Goal: Task Accomplishment & Management: Manage account settings

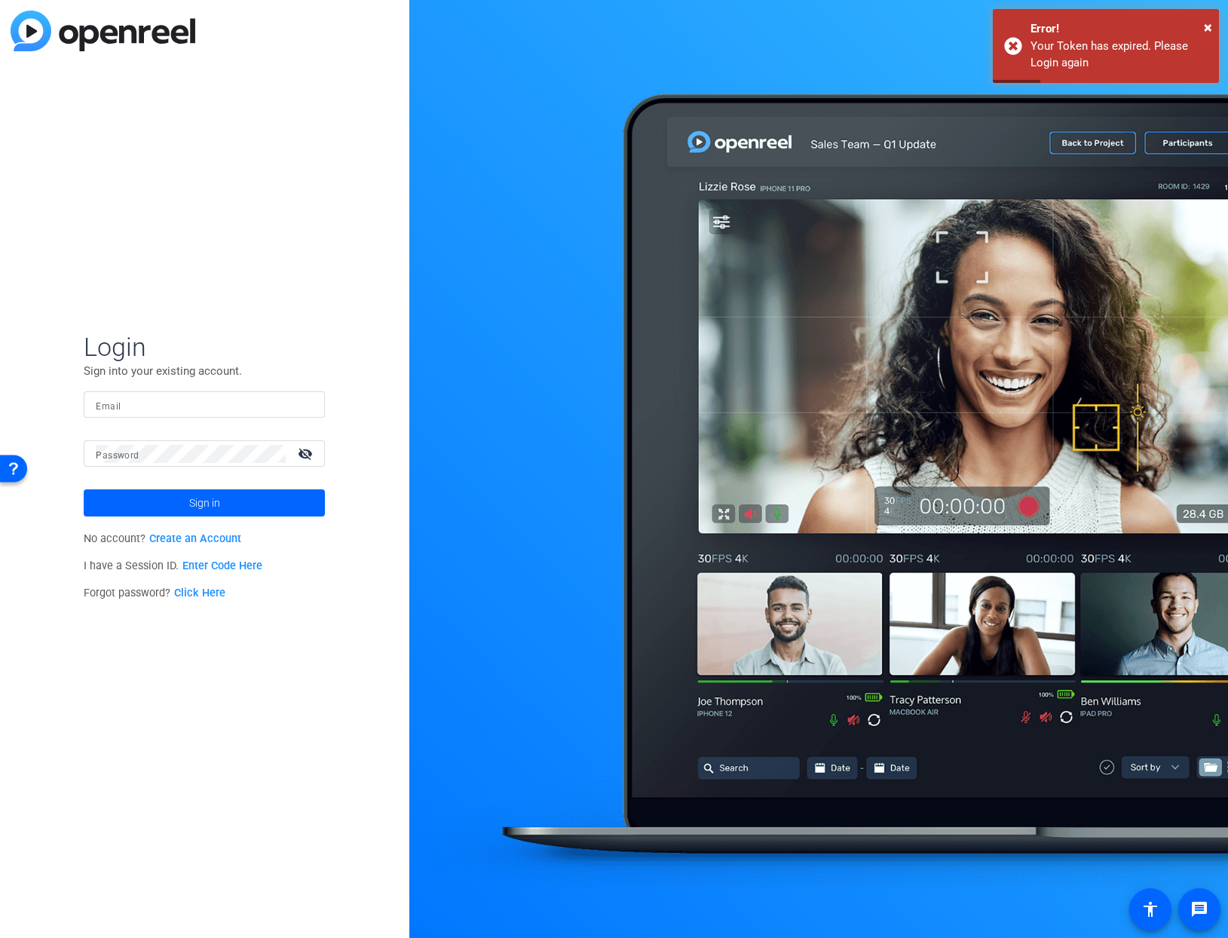
click at [193, 409] on input "Email" at bounding box center [204, 405] width 217 height 18
type input "[PERSON_NAME][EMAIL_ADDRESS][DOMAIN_NAME]"
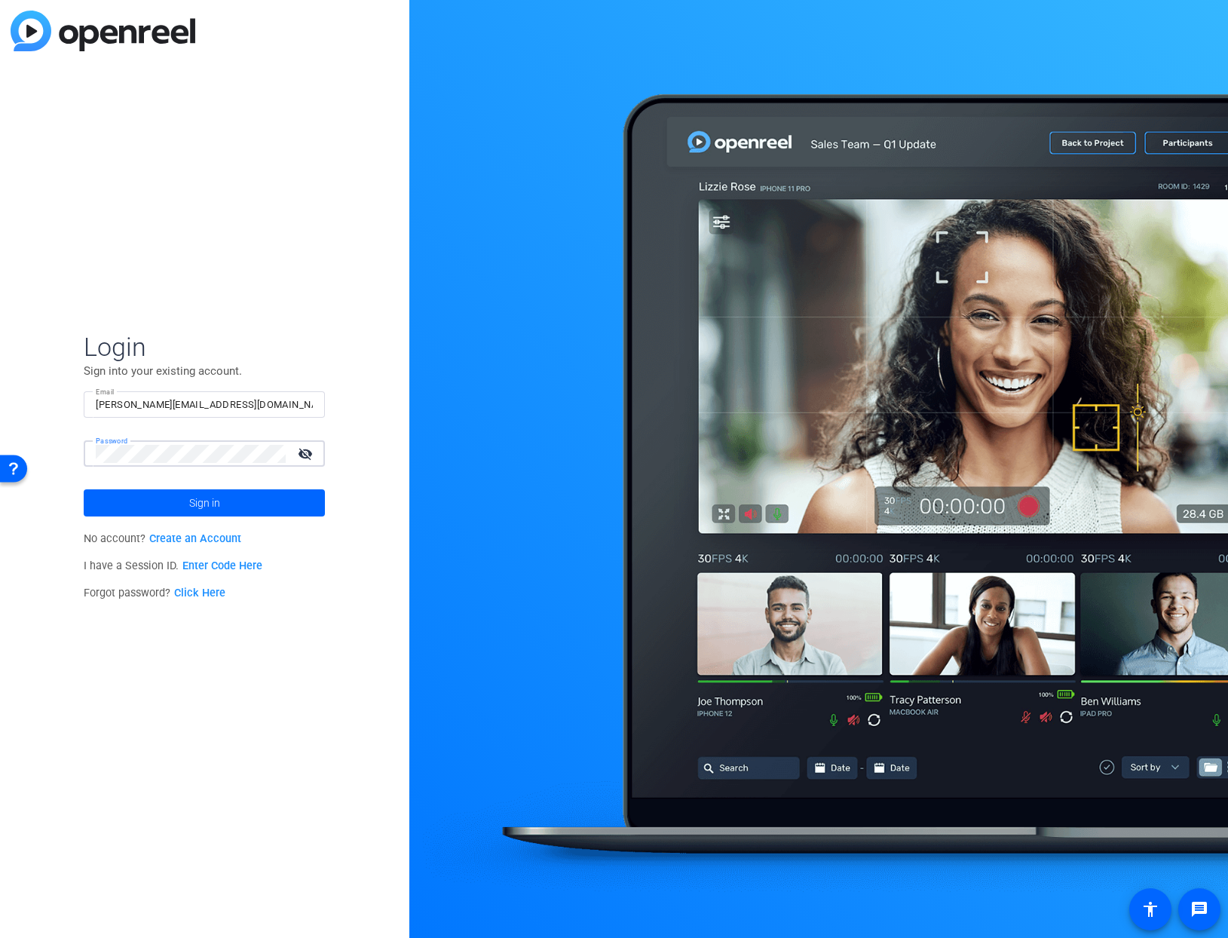
click at [84, 489] on button "Sign in" at bounding box center [204, 502] width 241 height 27
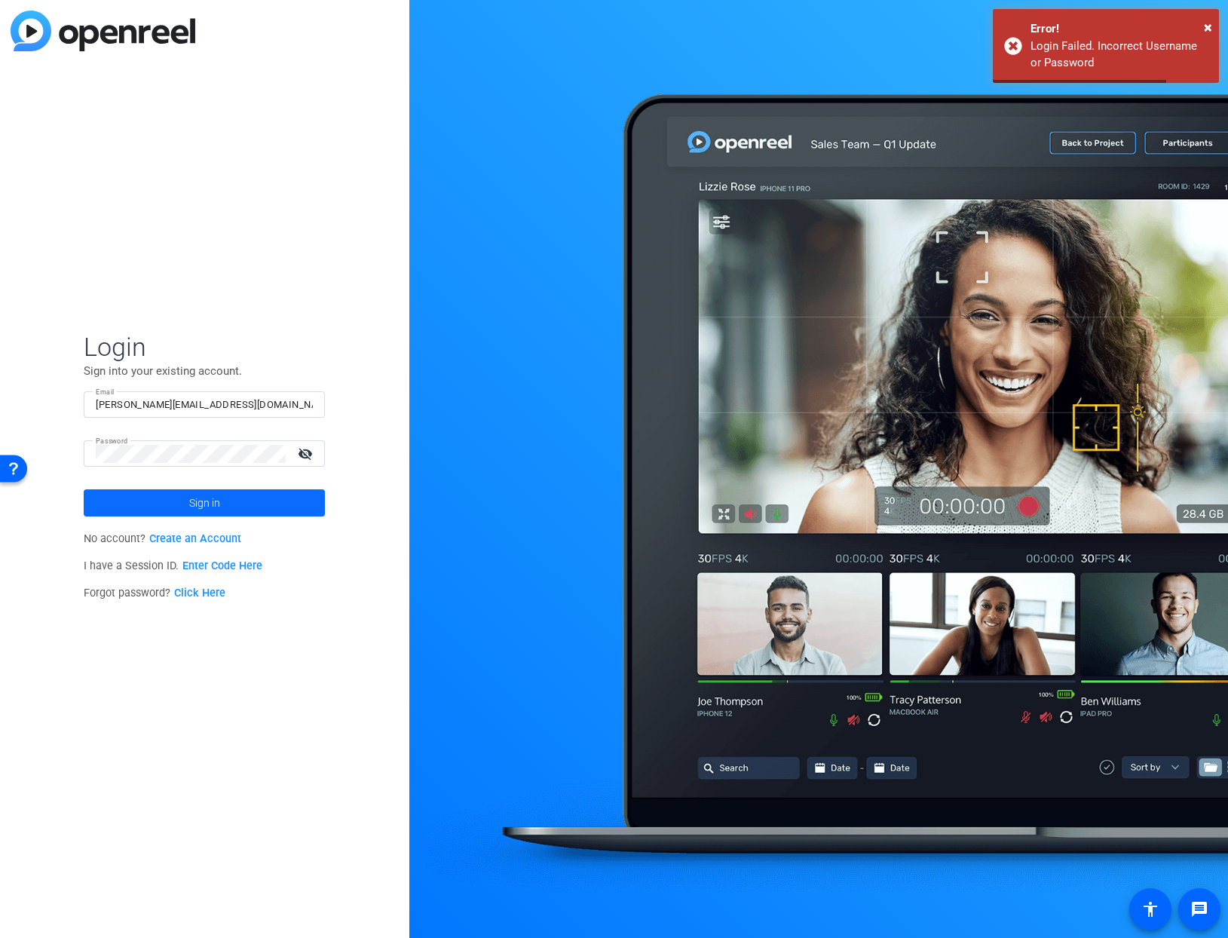
click at [200, 501] on span "Sign in" at bounding box center [204, 503] width 31 height 38
click at [308, 450] on mat-icon "visibility_off" at bounding box center [307, 454] width 36 height 22
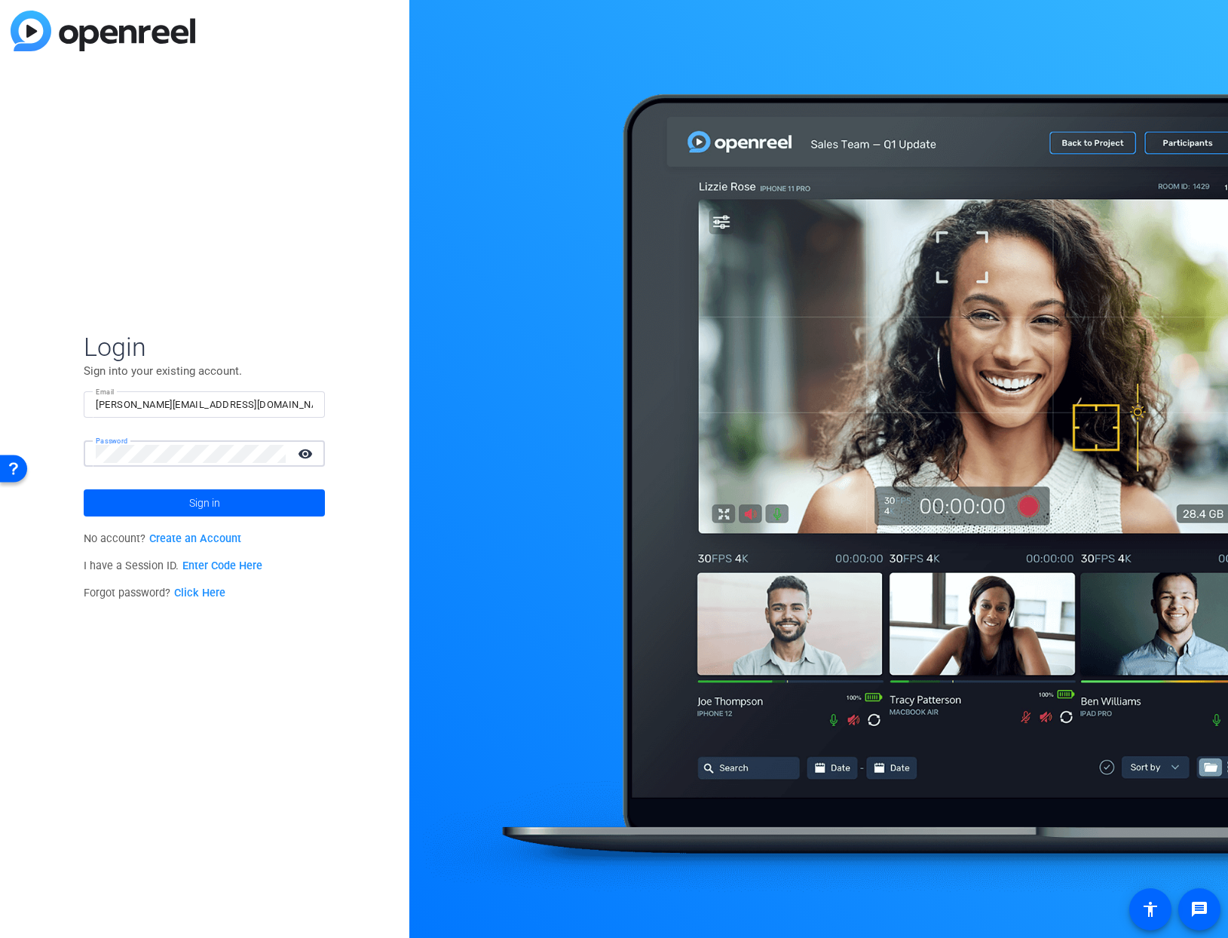
click at [84, 489] on button "Sign in" at bounding box center [204, 502] width 241 height 27
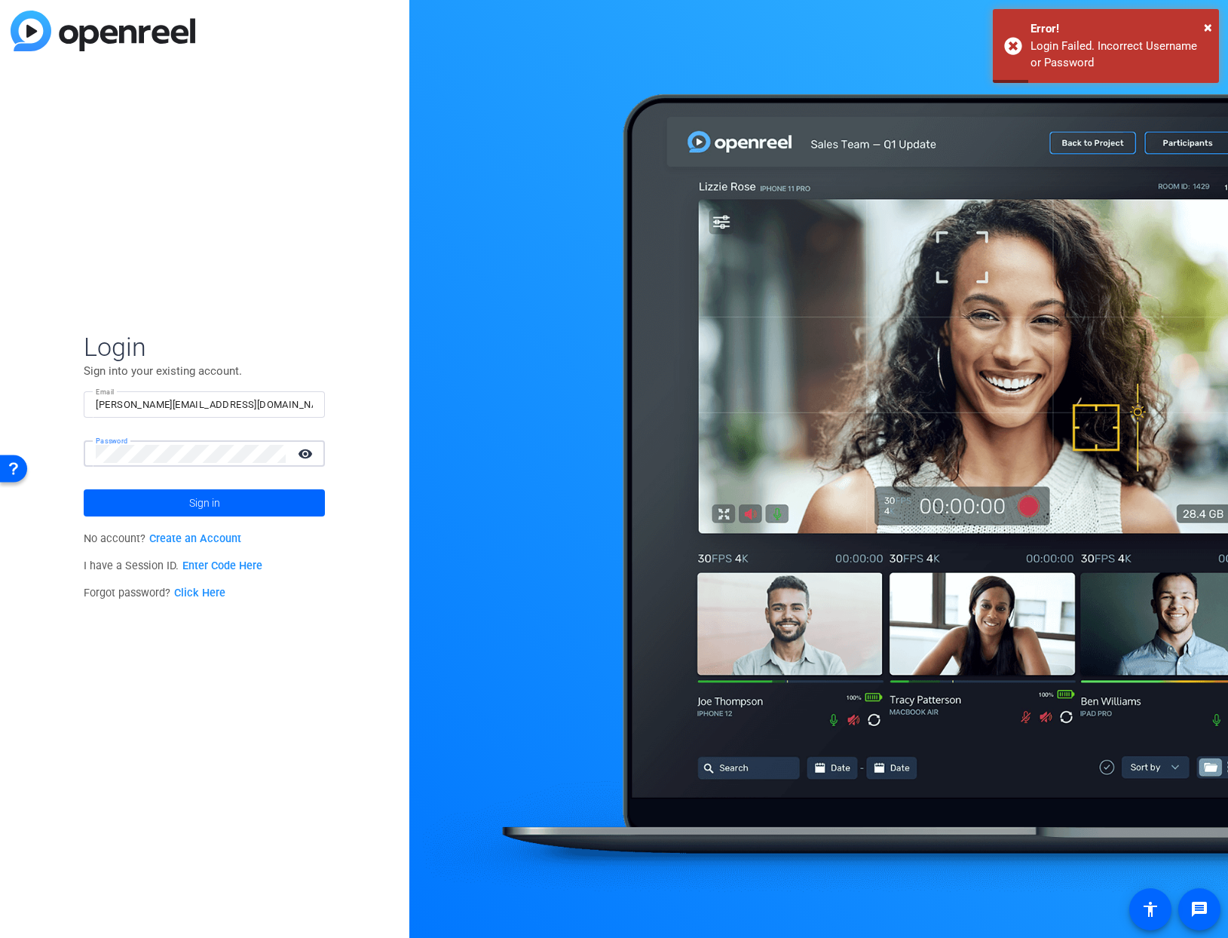
click at [84, 489] on button "Sign in" at bounding box center [204, 502] width 241 height 27
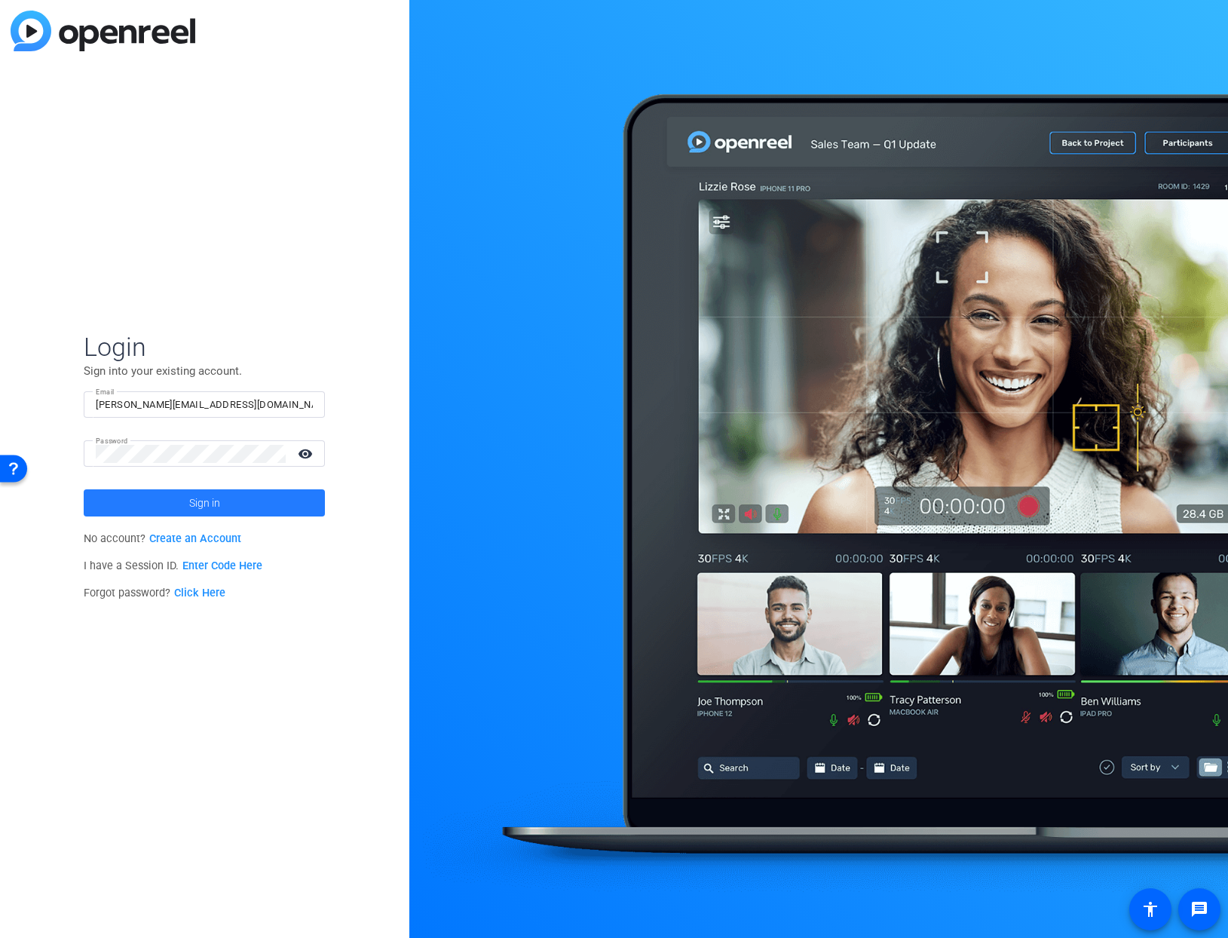
click at [170, 500] on span at bounding box center [204, 503] width 241 height 36
click at [84, 489] on button "Sign in" at bounding box center [204, 502] width 241 height 27
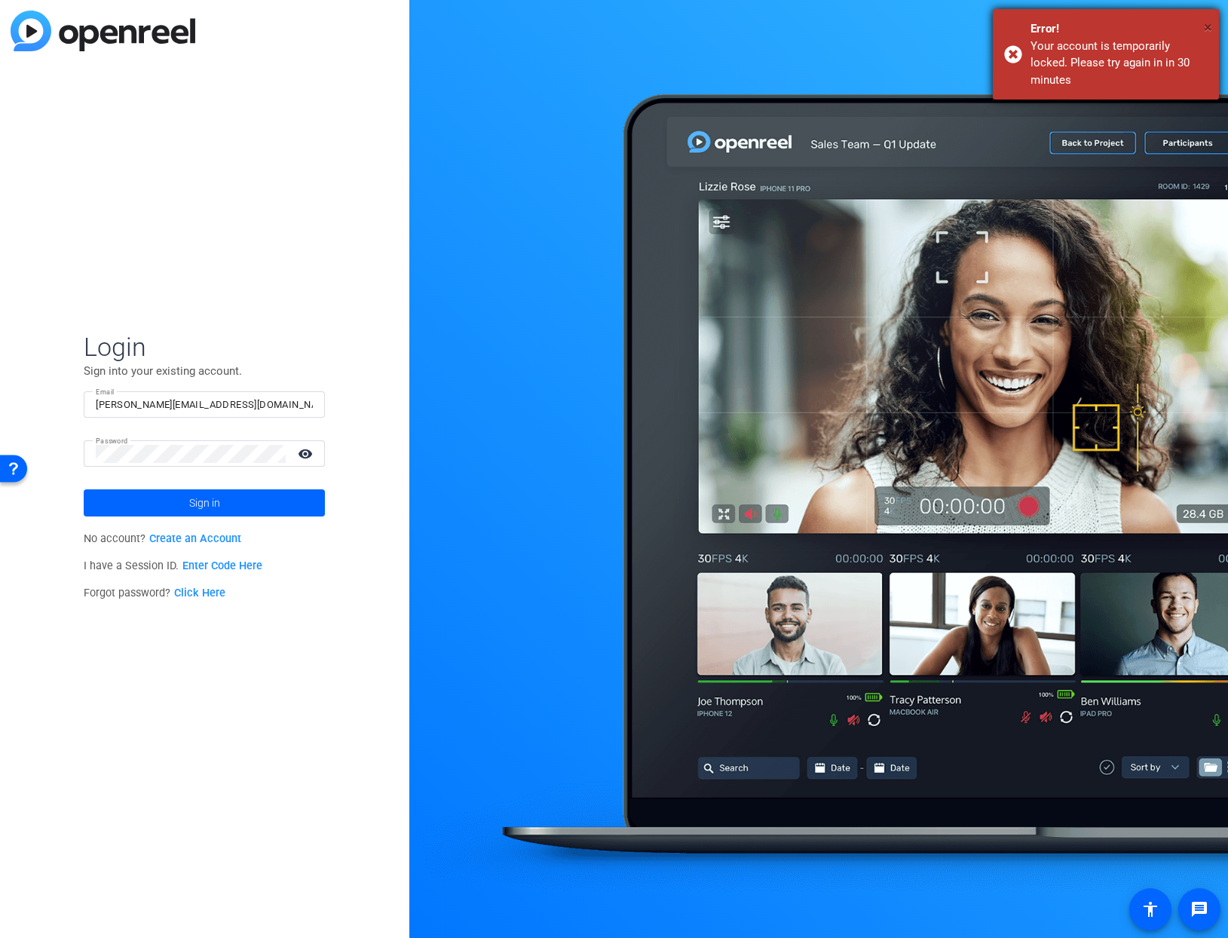
click at [1206, 26] on span "×" at bounding box center [1208, 27] width 8 height 18
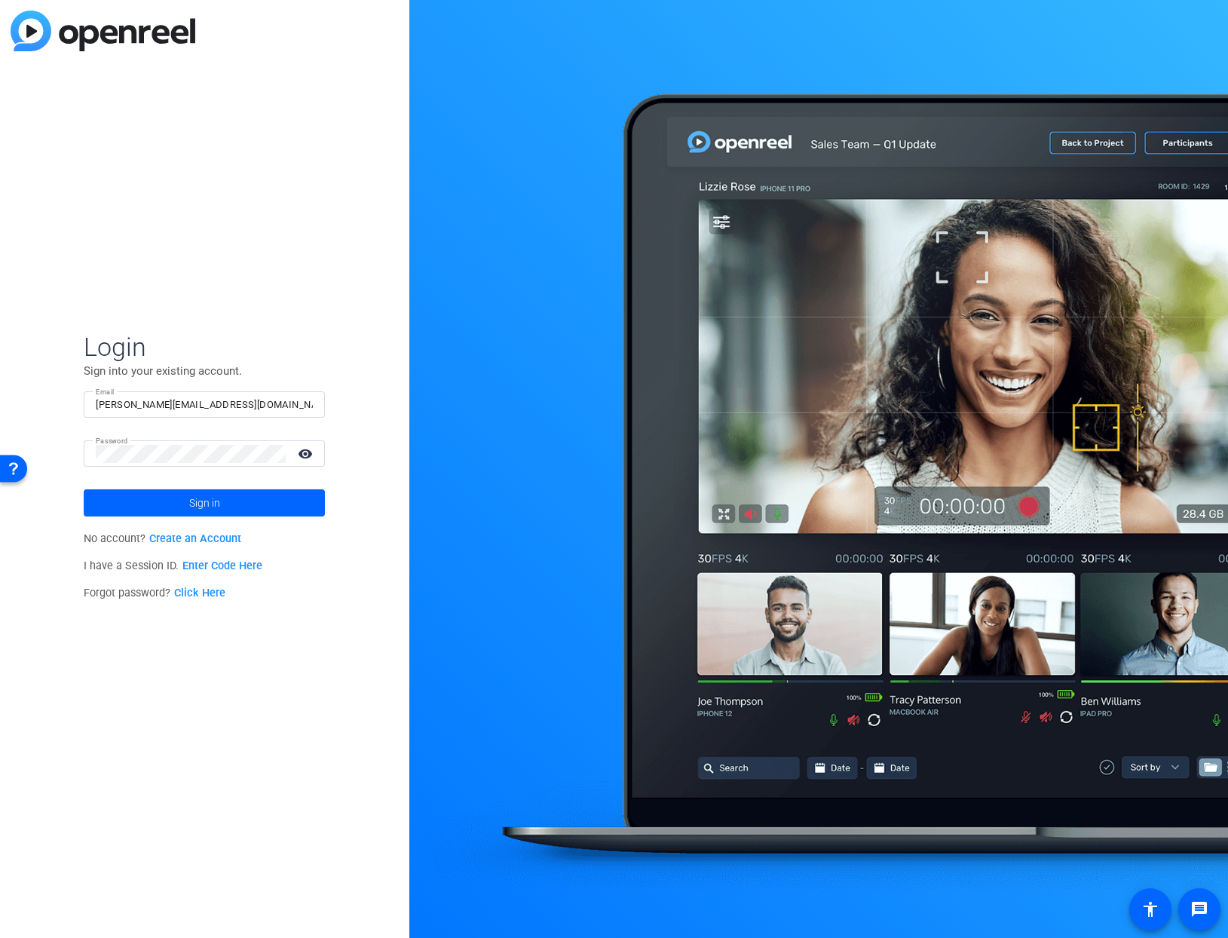
click at [191, 592] on link "Click Here" at bounding box center [199, 593] width 51 height 13
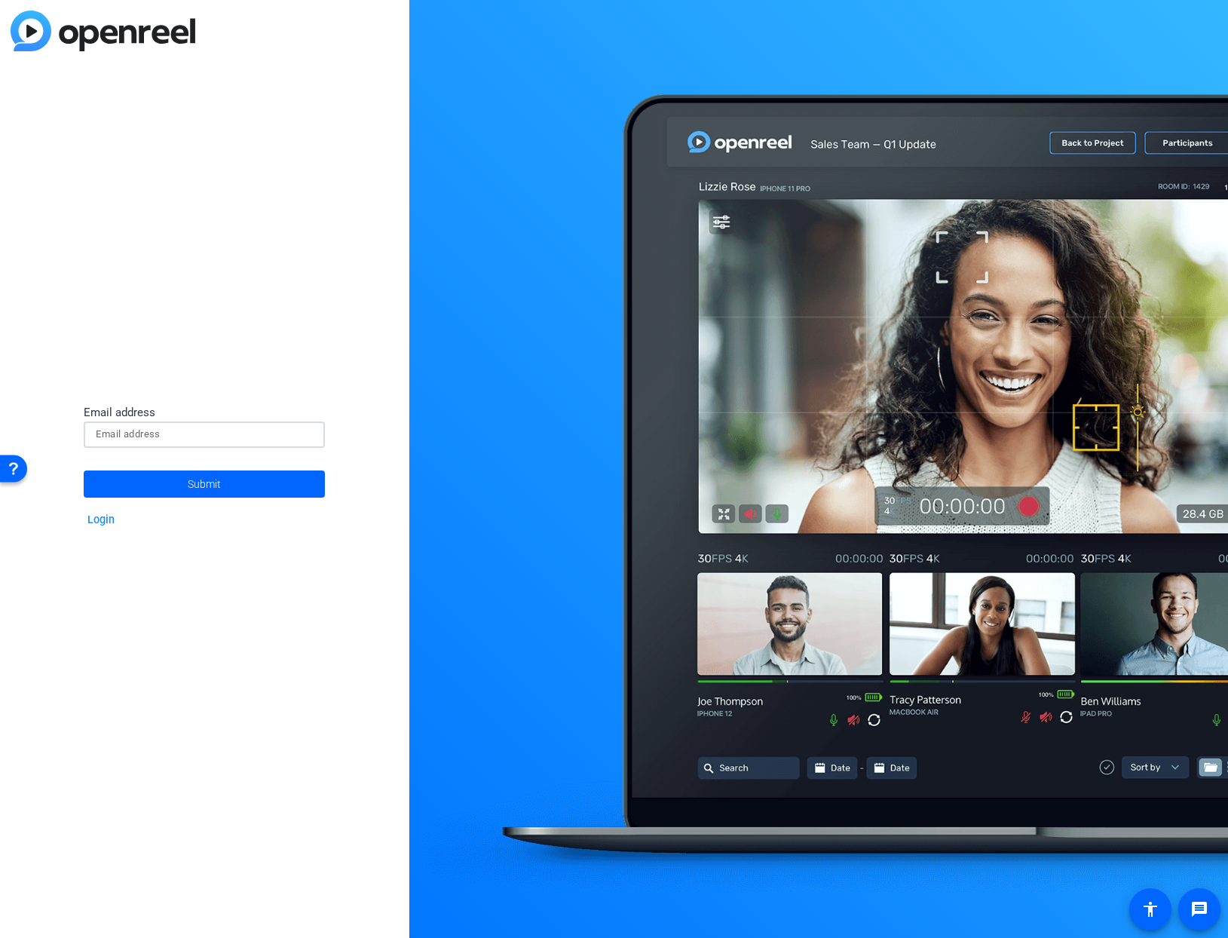
click at [112, 433] on input at bounding box center [204, 434] width 217 height 18
type input "[PERSON_NAME][EMAIL_ADDRESS][DOMAIN_NAME]"
click at [204, 484] on span "Submit" at bounding box center [204, 484] width 33 height 38
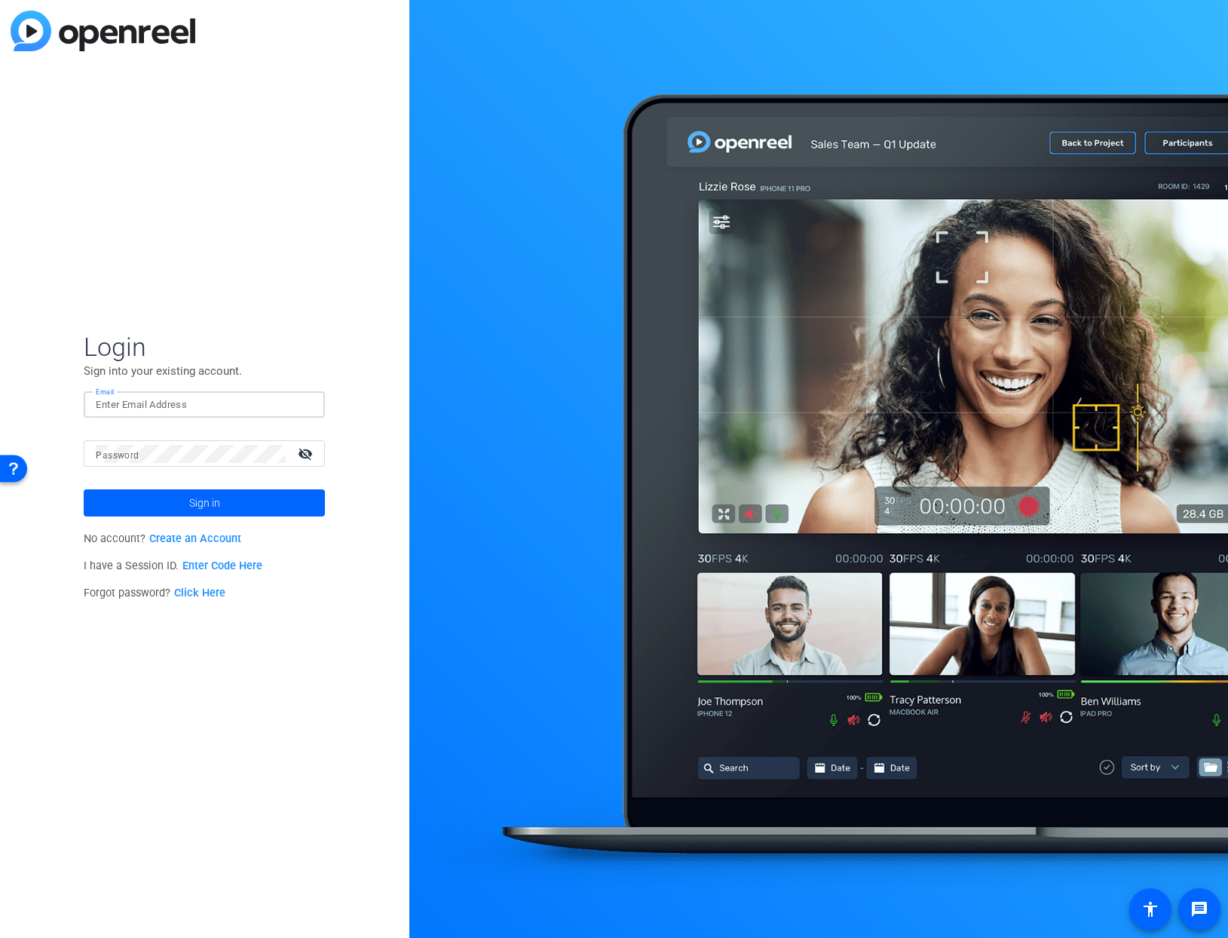
click at [129, 401] on input "Email" at bounding box center [204, 405] width 217 height 18
type input "[PERSON_NAME][EMAIL_ADDRESS][DOMAIN_NAME]"
click at [131, 455] on mat-label "Password" at bounding box center [117, 455] width 43 height 11
click at [84, 489] on button "Sign in" at bounding box center [204, 502] width 241 height 27
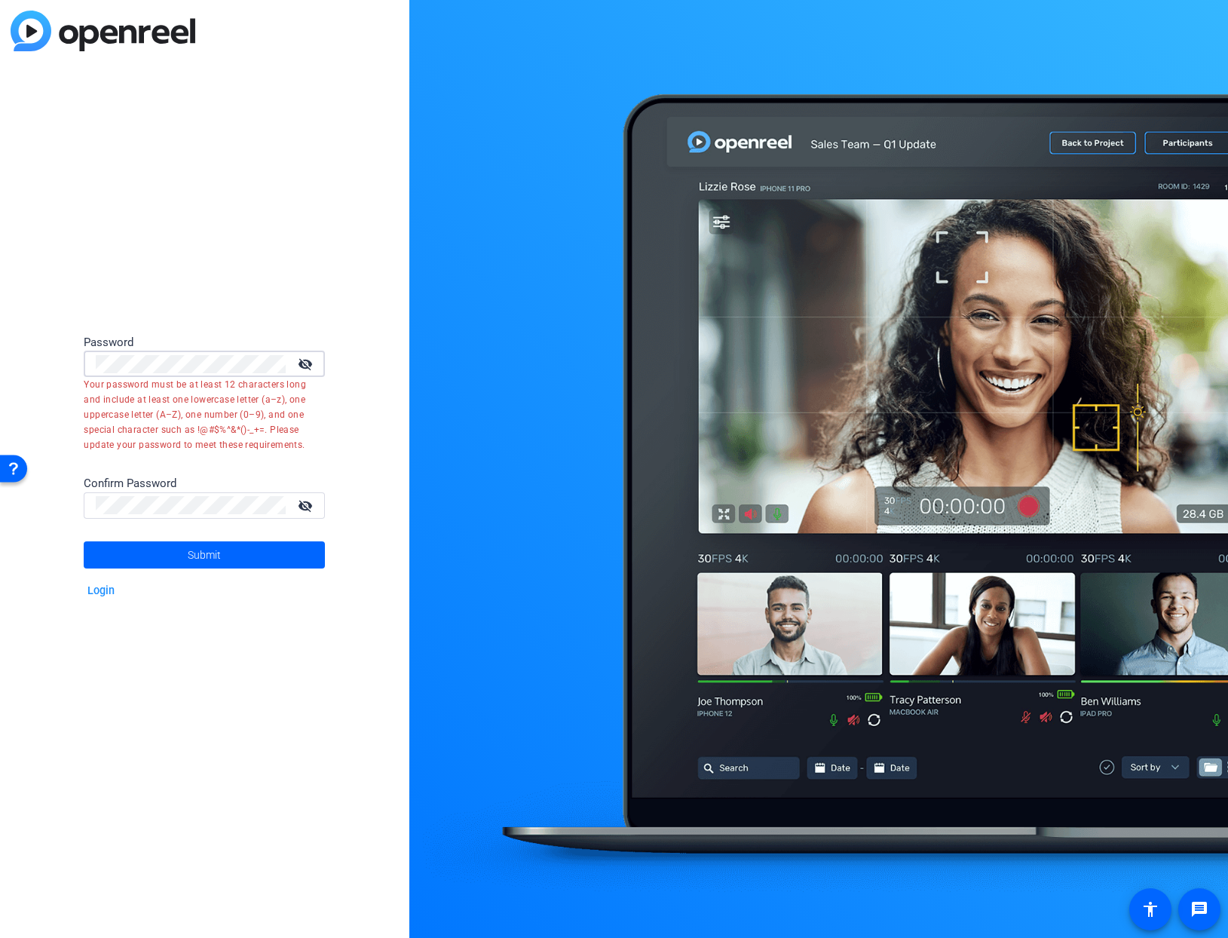
click at [3, 359] on div "Password visibility_off Your password must be at least 12 characters long and i…" at bounding box center [204, 469] width 409 height 938
click at [306, 360] on mat-icon "visibility_off" at bounding box center [307, 364] width 36 height 22
